Goal: Task Accomplishment & Management: Manage account settings

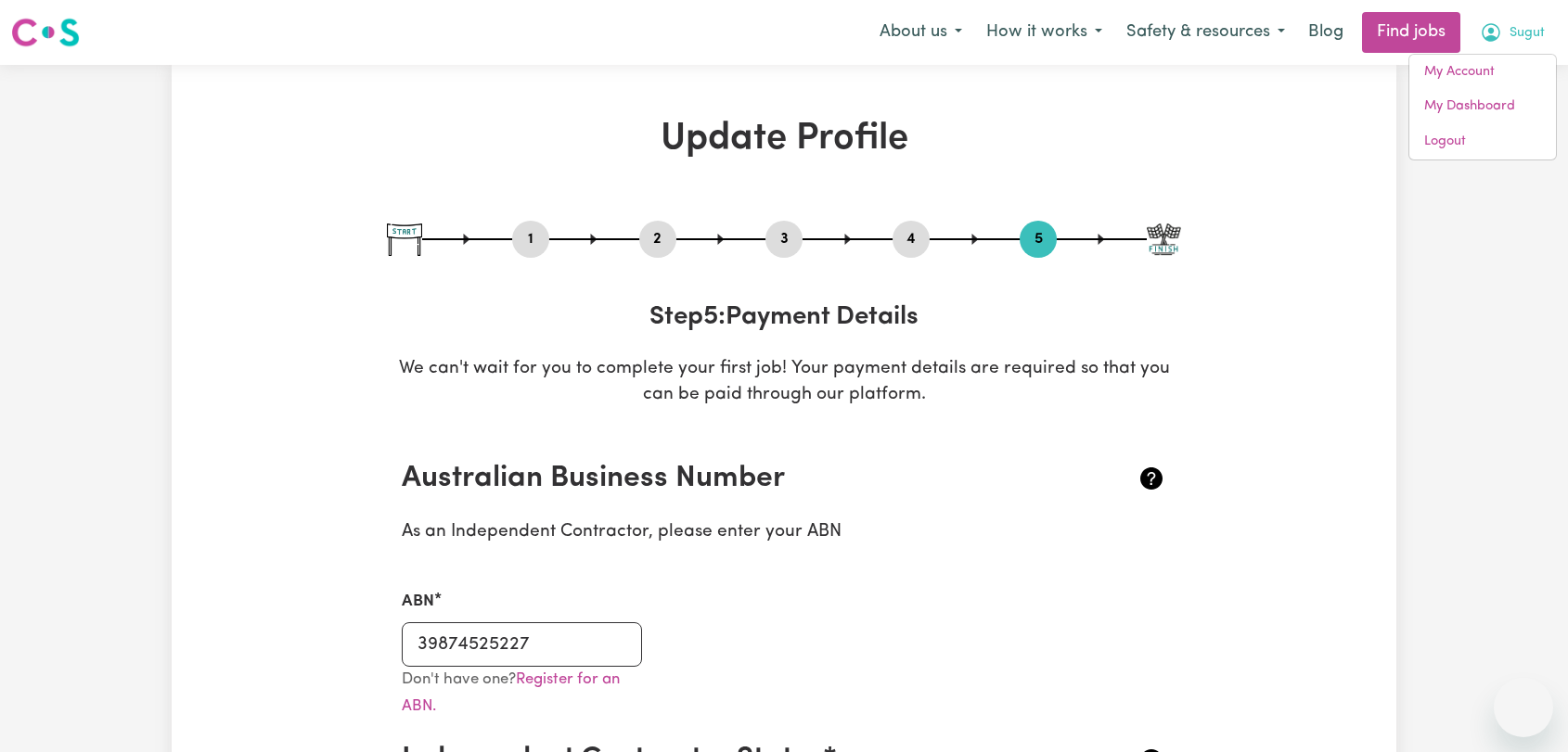
select select "I am providing services through another platform"
click at [1498, 143] on link "Logout" at bounding box center [1482, 142] width 147 height 35
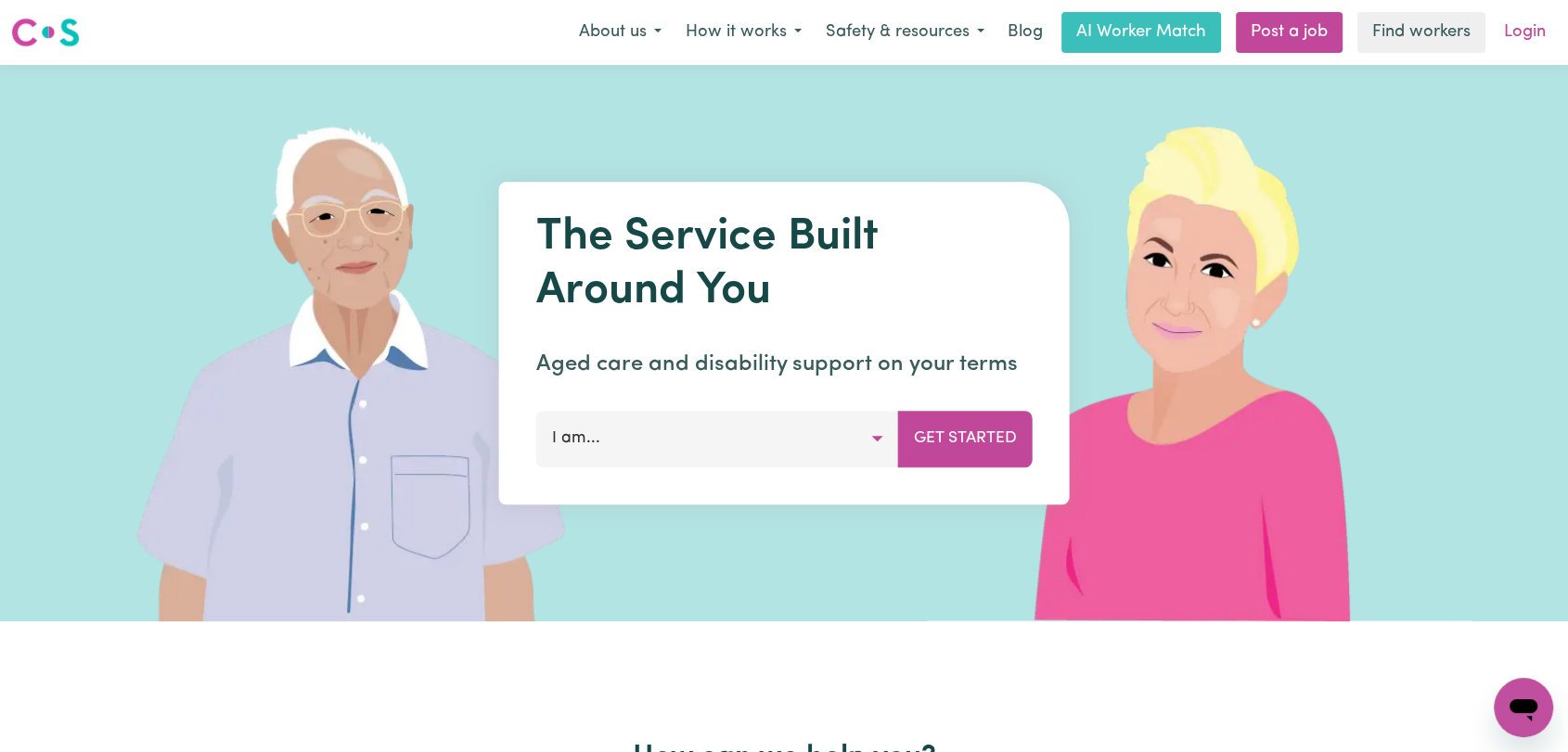
click at [1532, 29] on link "Login" at bounding box center [1525, 32] width 64 height 41
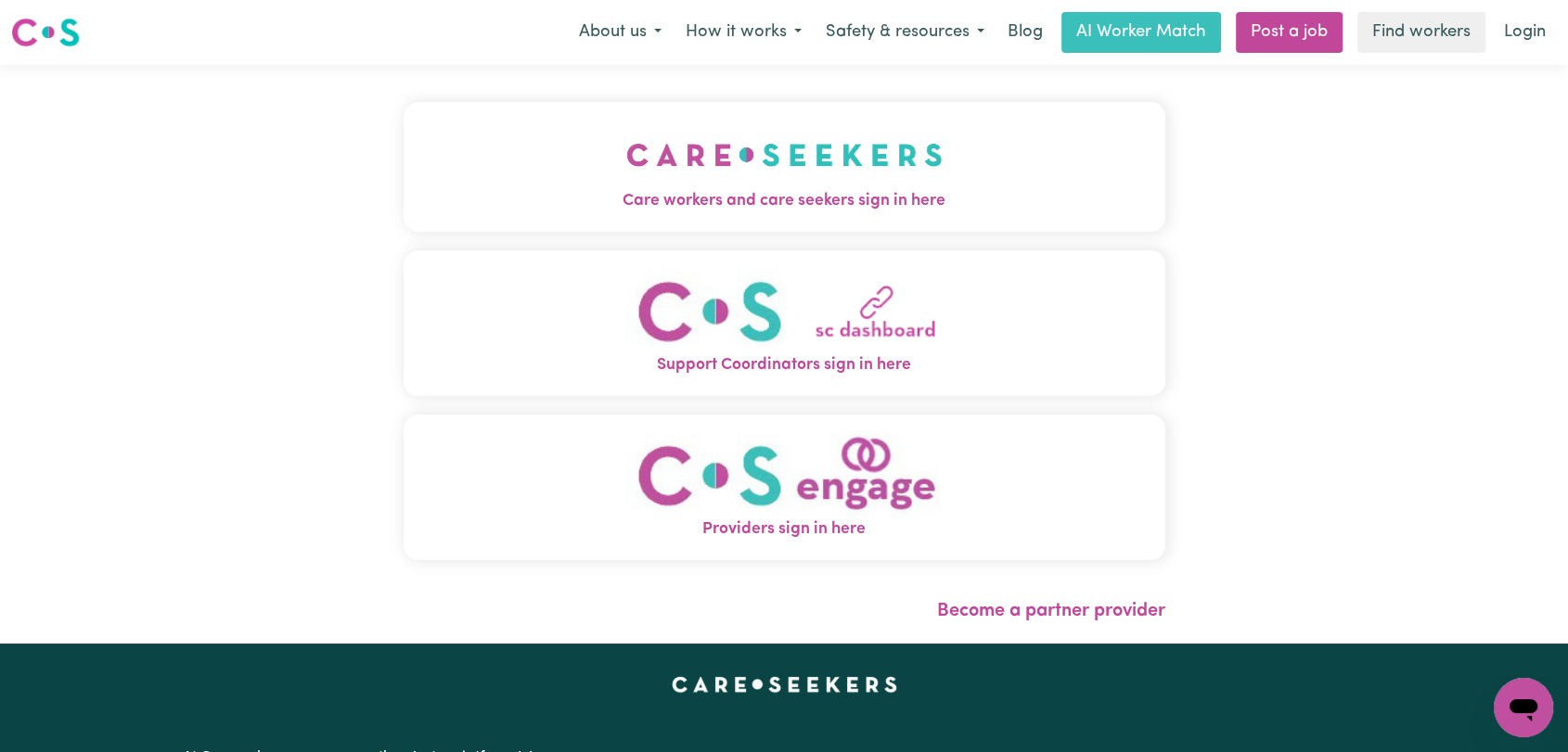
click at [800, 199] on span "Care workers and care seekers sign in here" at bounding box center [785, 201] width 762 height 24
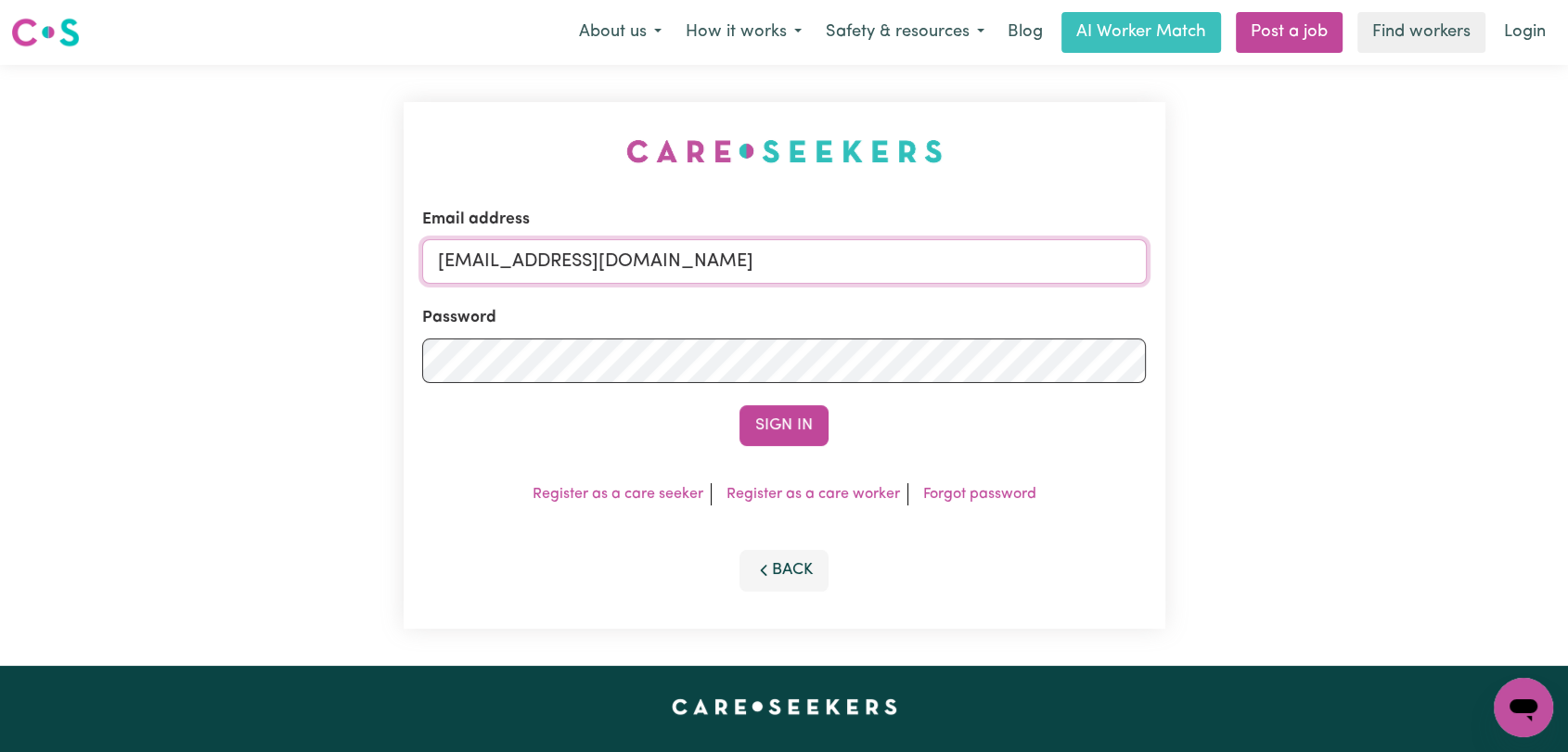
drag, startPoint x: 845, startPoint y: 263, endPoint x: 835, endPoint y: 275, distance: 15.6
click at [845, 263] on input "[EMAIL_ADDRESS][DOMAIN_NAME]" at bounding box center [784, 261] width 725 height 45
drag, startPoint x: 538, startPoint y: 265, endPoint x: 822, endPoint y: 268, distance: 284.0
click at [822, 268] on input "Superuser~[EMAIL_ADDRESS][DOMAIN_NAME]" at bounding box center [784, 261] width 725 height 45
type input "Superuser~[EMAIL_ADDRESS][DOMAIN_NAME]"
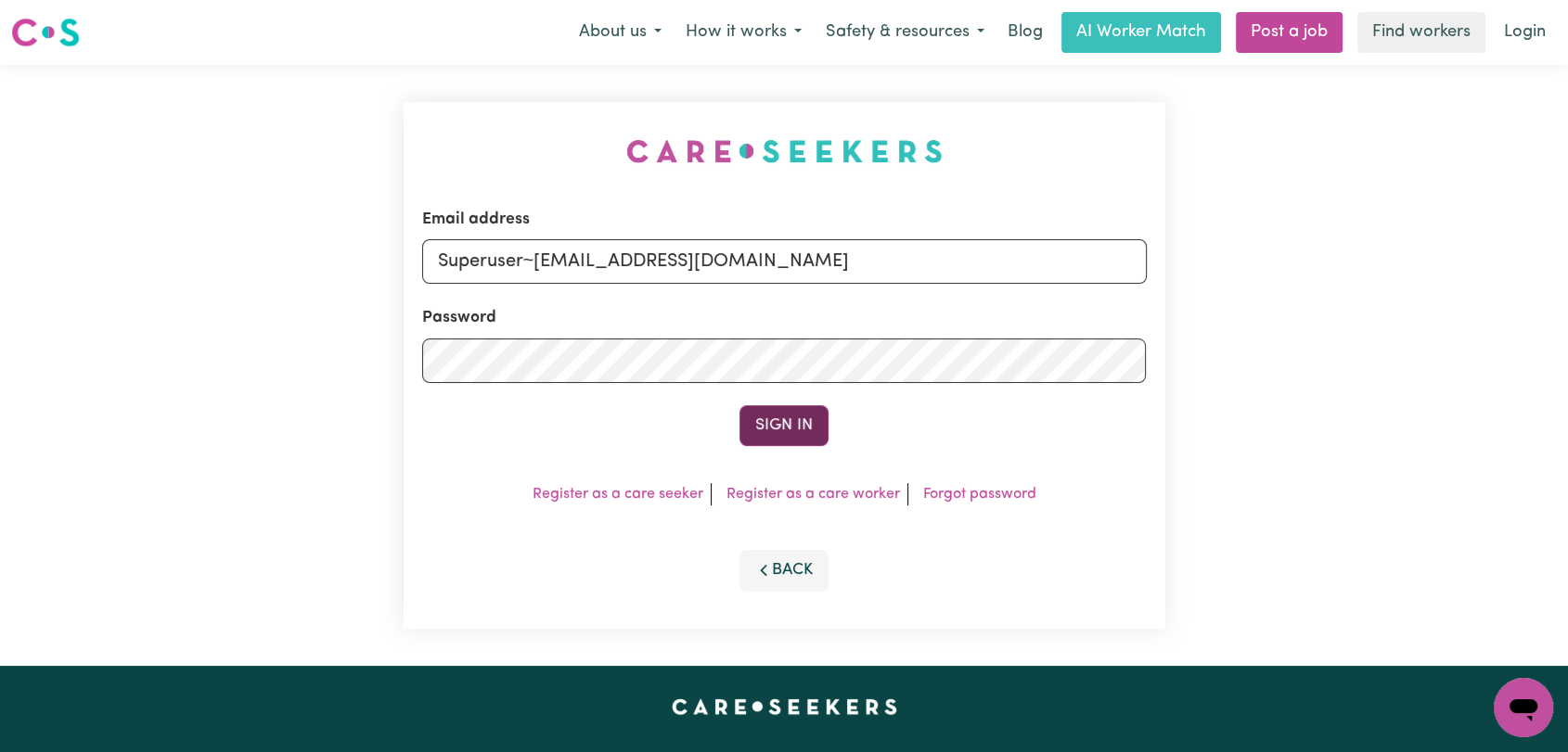
click at [779, 428] on button "Sign In" at bounding box center [783, 426] width 89 height 41
